Goal: Navigation & Orientation: Find specific page/section

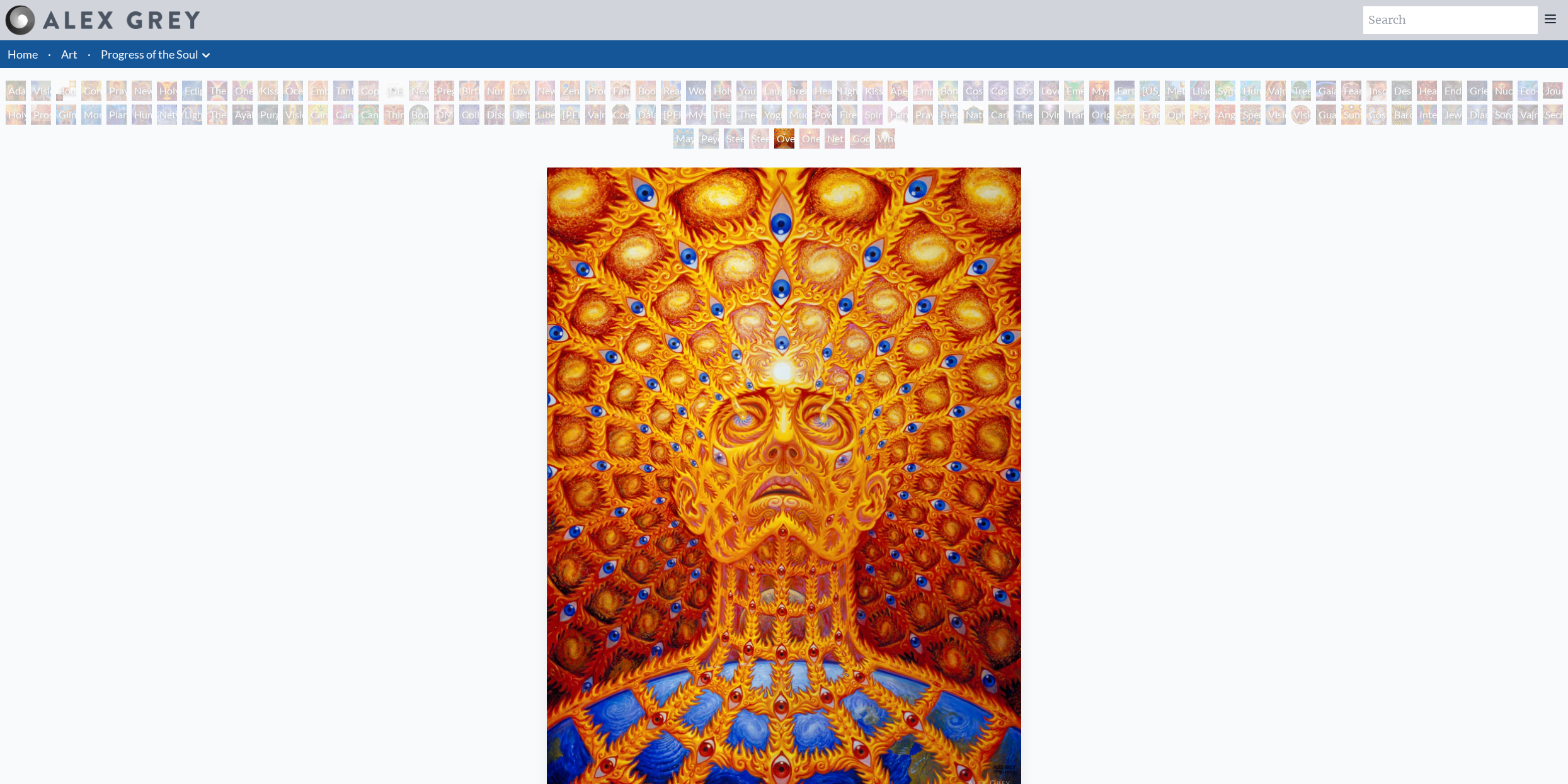
click at [808, 138] on div "One" at bounding box center [809, 138] width 20 height 20
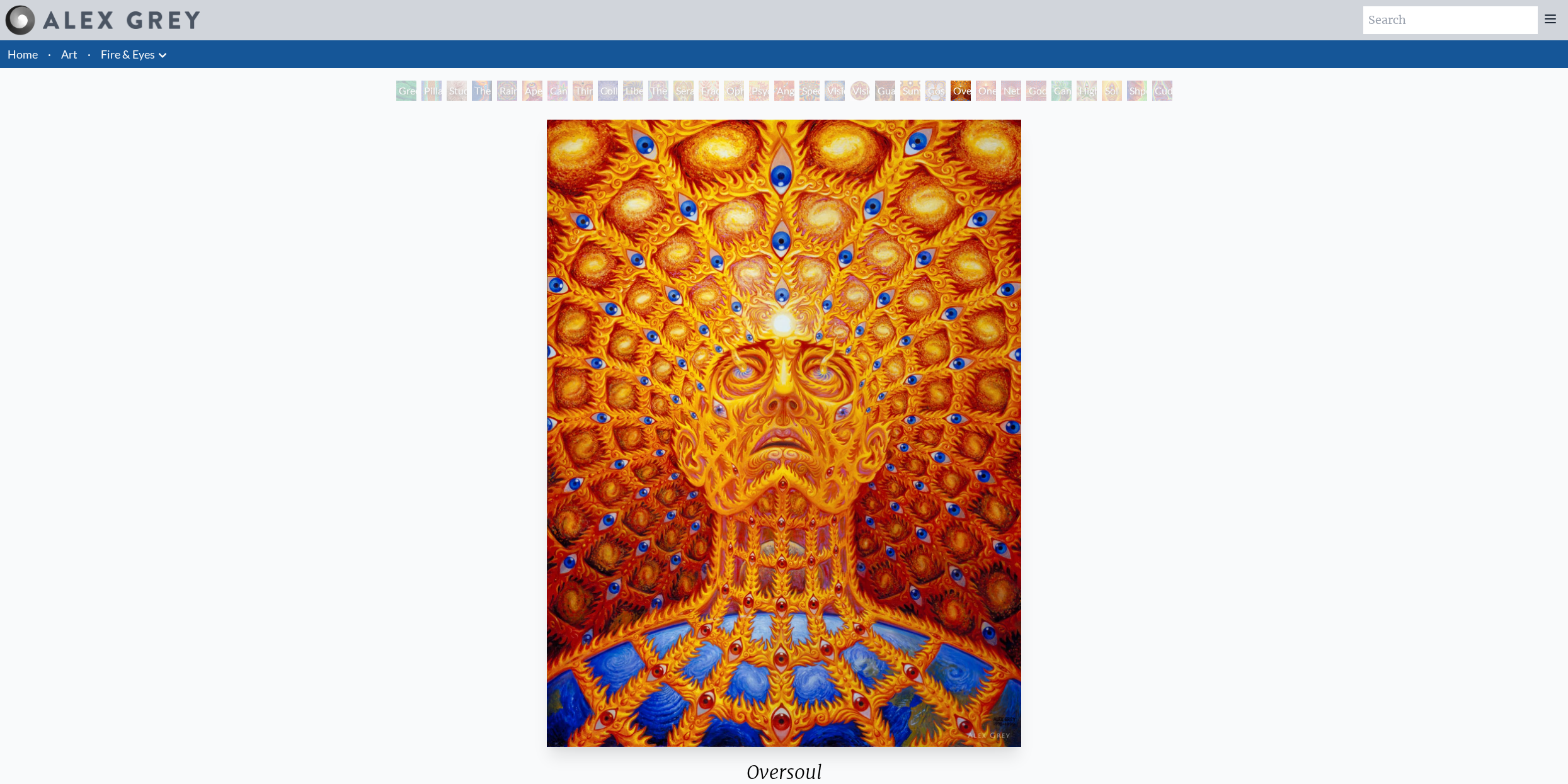
click at [74, 55] on link "Art" at bounding box center [69, 54] width 16 height 18
